Goal: Use online tool/utility: Utilize a website feature to perform a specific function

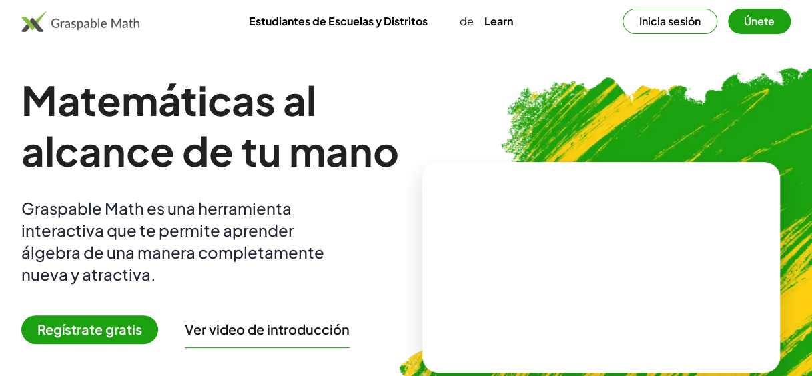
click at [548, 267] on video at bounding box center [601, 268] width 200 height 100
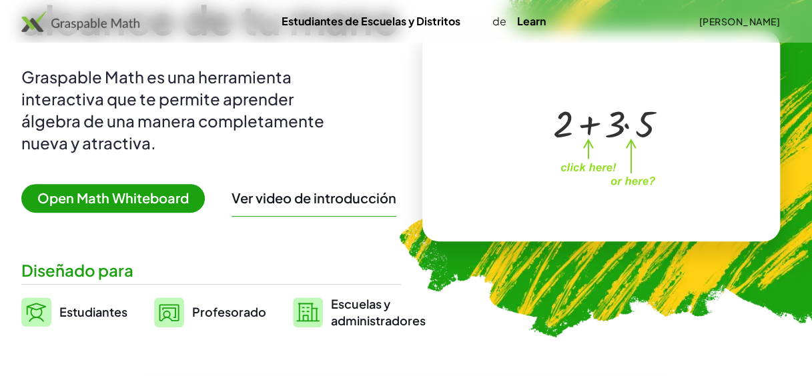
scroll to position [133, 0]
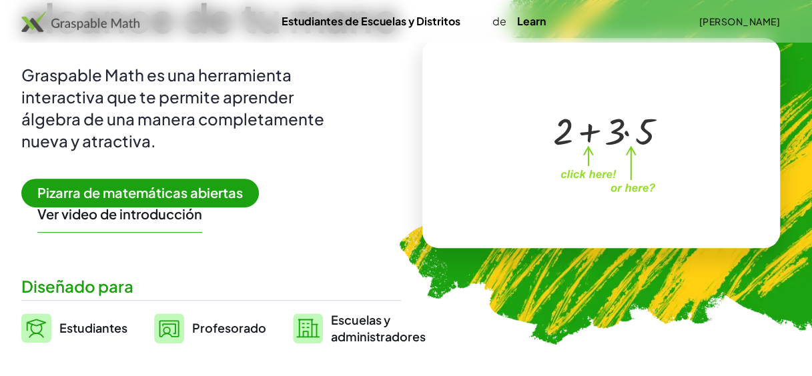
click at [226, 330] on span "Profesorado" at bounding box center [229, 327] width 74 height 15
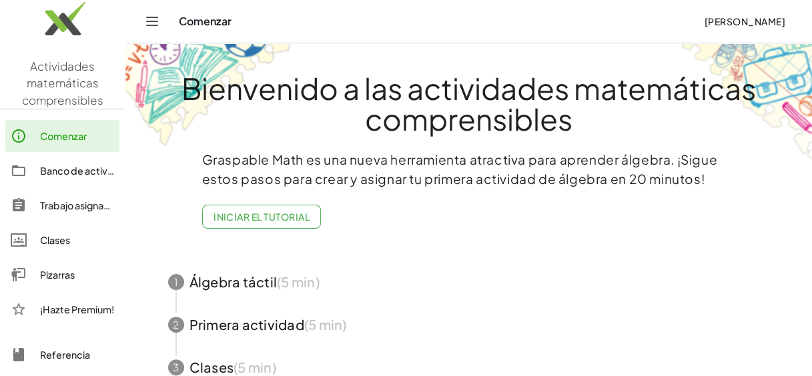
click at [64, 276] on div "Pizarras" at bounding box center [77, 275] width 74 height 16
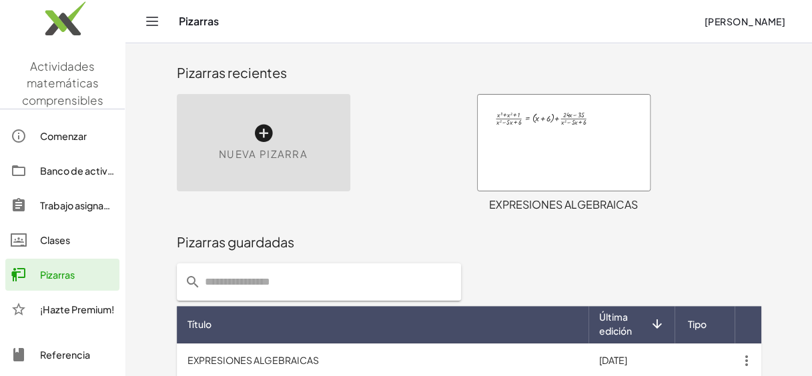
click at [251, 156] on span "Nueva pizarra" at bounding box center [263, 154] width 89 height 15
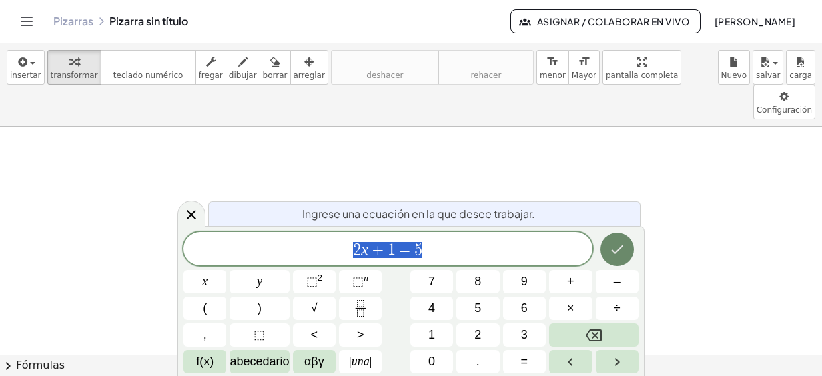
click at [614, 256] on icon "Hecho" at bounding box center [617, 250] width 16 height 16
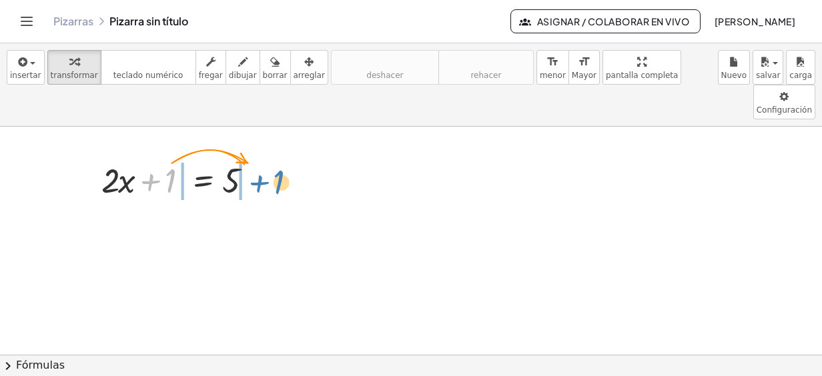
drag, startPoint x: 164, startPoint y: 145, endPoint x: 273, endPoint y: 147, distance: 108.8
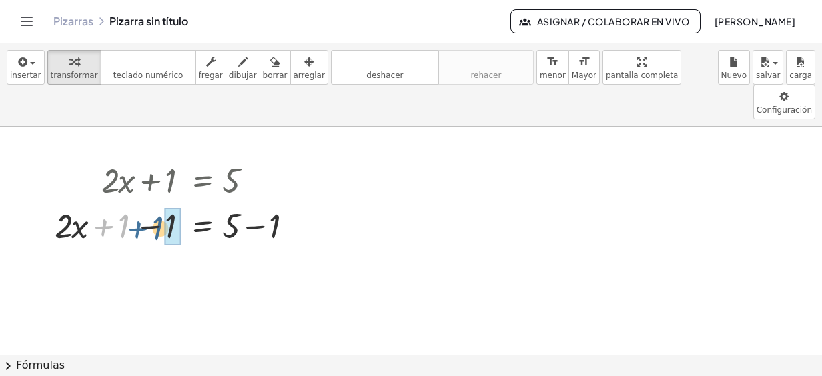
drag, startPoint x: 110, startPoint y: 191, endPoint x: 145, endPoint y: 193, distance: 34.8
click at [145, 202] on div at bounding box center [182, 224] width 268 height 45
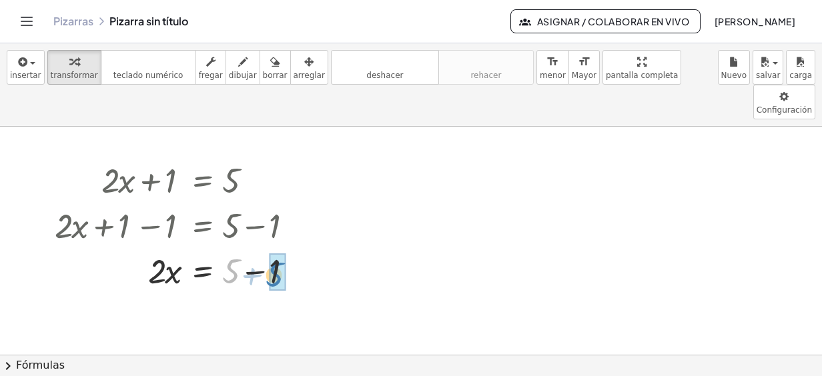
drag, startPoint x: 228, startPoint y: 236, endPoint x: 271, endPoint y: 239, distance: 43.5
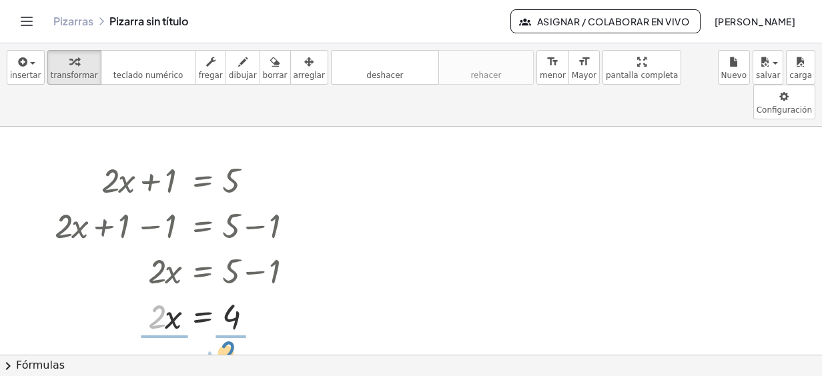
drag, startPoint x: 157, startPoint y: 278, endPoint x: 227, endPoint y: 314, distance: 78.2
drag, startPoint x: 165, startPoint y: 294, endPoint x: 159, endPoint y: 271, distance: 23.5
drag, startPoint x: 267, startPoint y: 286, endPoint x: 250, endPoint y: 368, distance: 83.9
click at [250, 368] on div "insertar select one: Math Expression Function Text Youtube Video Graphing Geome…" at bounding box center [411, 209] width 822 height 333
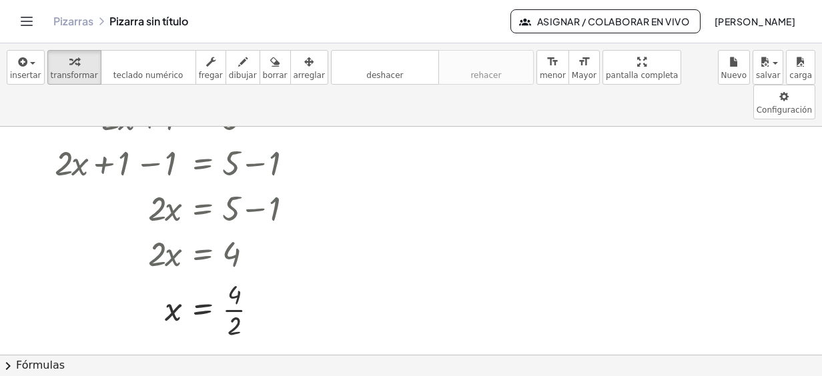
scroll to position [200, 0]
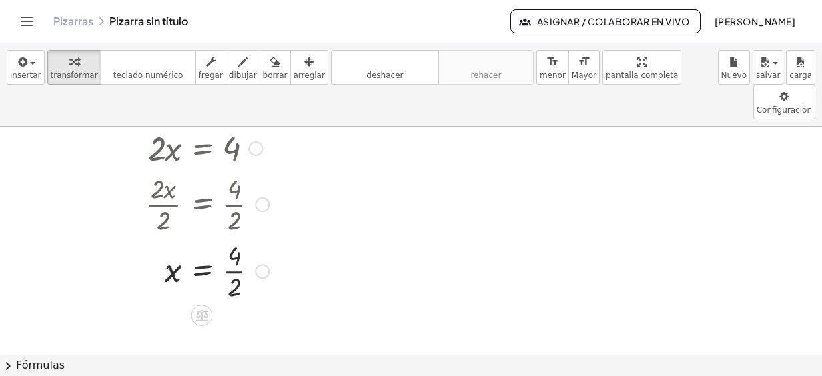
drag, startPoint x: 256, startPoint y: 139, endPoint x: 252, endPoint y: 244, distance: 104.8
click at [202, 272] on div "x = 4 · · 2" at bounding box center [202, 272] width 0 height 0
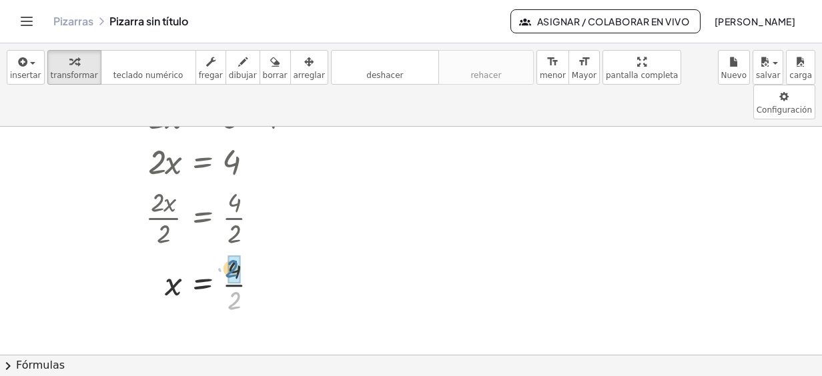
drag, startPoint x: 235, startPoint y: 266, endPoint x: 232, endPoint y: 234, distance: 32.1
